Goal: Go to known website: Go to known website

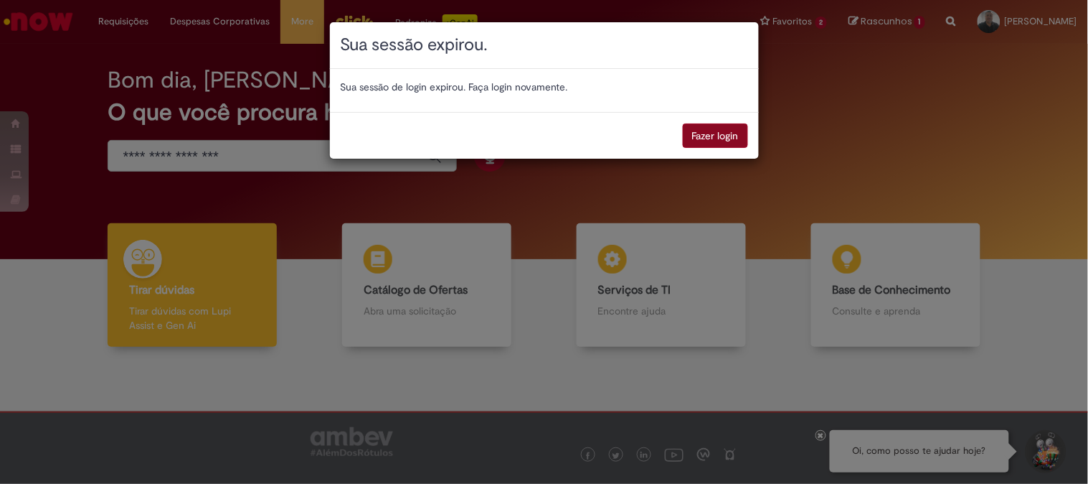
click at [701, 137] on button "Fazer login" at bounding box center [715, 135] width 65 height 24
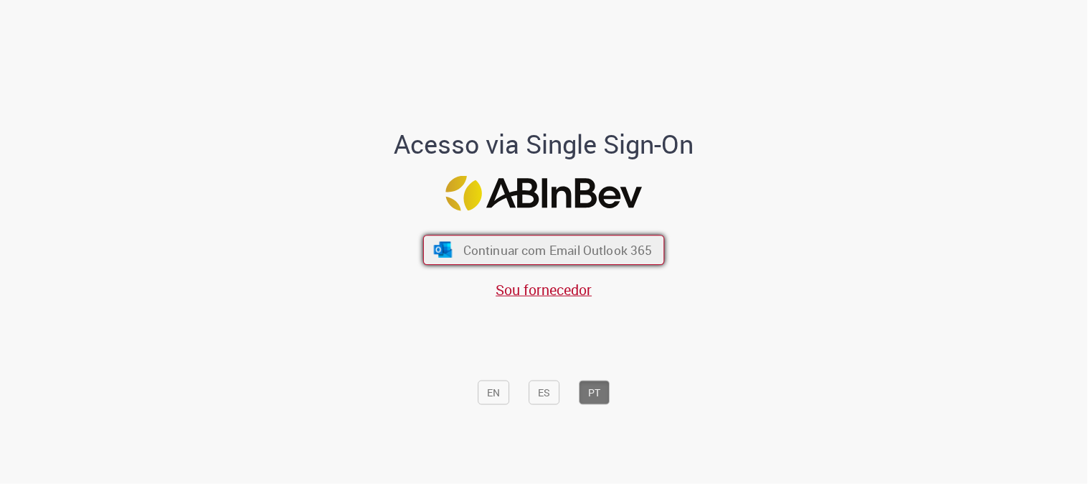
click at [626, 245] on span "Continuar com Email Outlook 365" at bounding box center [558, 250] width 189 height 17
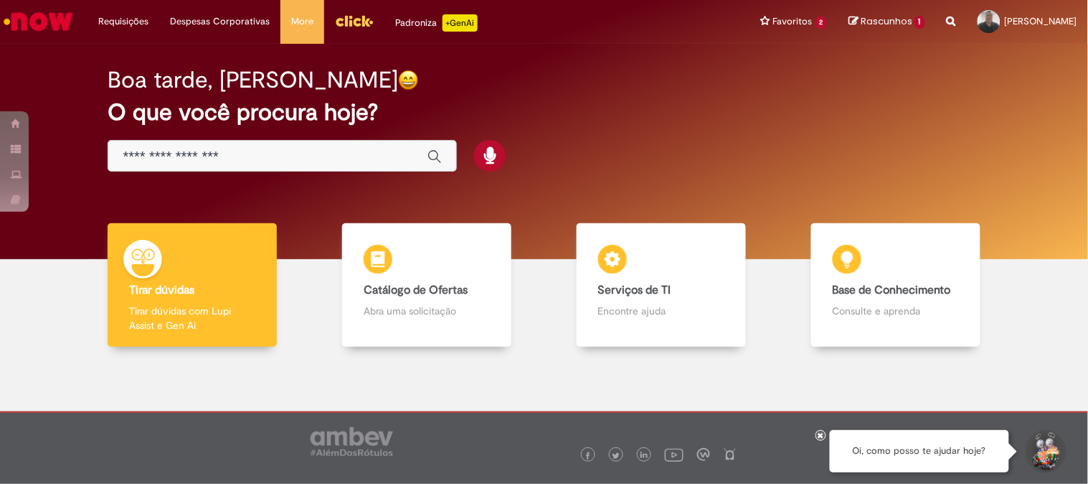
click at [56, 22] on img "Ir para a Homepage" at bounding box center [38, 21] width 74 height 29
